Goal: Find specific page/section: Find specific page/section

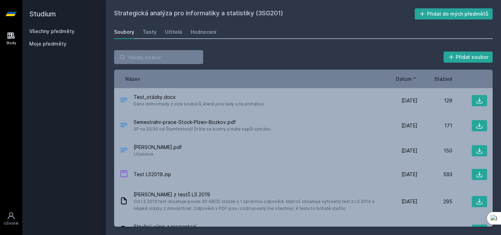
scroll to position [203, 0]
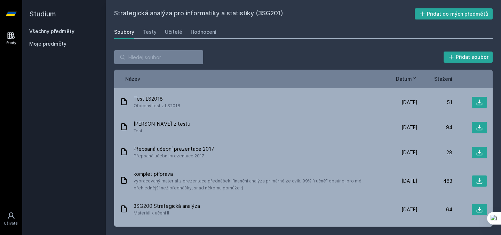
click at [71, 33] on link "Všechny předměty" at bounding box center [51, 31] width 45 height 6
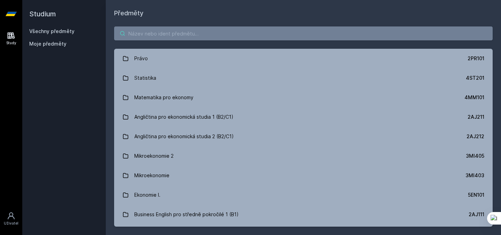
click at [134, 33] on input "search" at bounding box center [303, 33] width 378 height 14
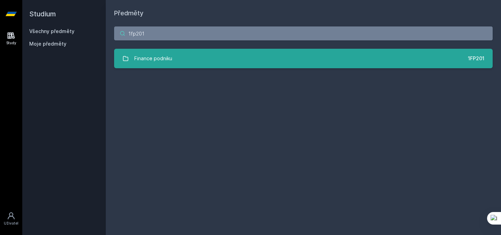
type input "1fp201"
click at [171, 52] on div "Finance podniku" at bounding box center [153, 58] width 38 height 14
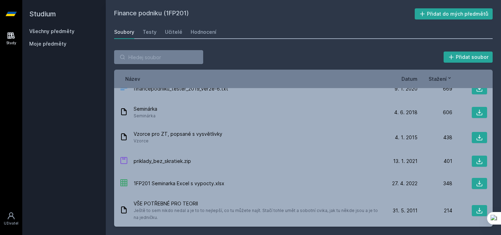
scroll to position [33, 0]
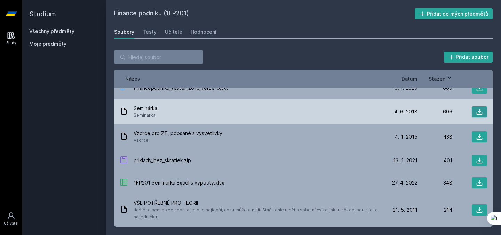
click at [476, 109] on icon at bounding box center [479, 111] width 7 height 7
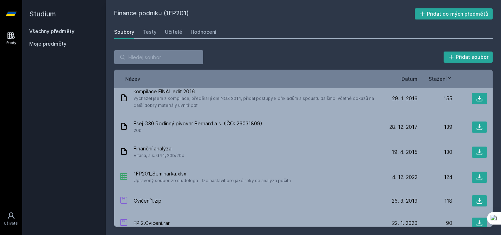
scroll to position [204, 0]
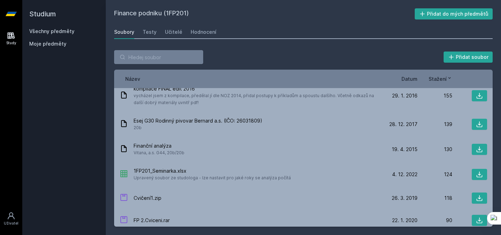
click at [404, 81] on span "Datum" at bounding box center [409, 78] width 16 height 7
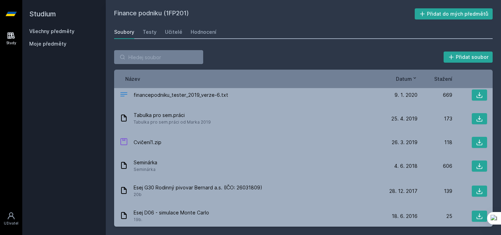
scroll to position [0, 0]
